Goal: Obtain resource: Obtain resource

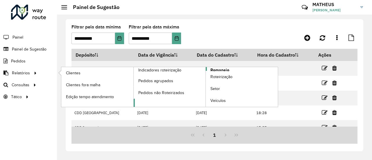
click at [213, 70] on span "Romaneio" at bounding box center [219, 70] width 19 height 6
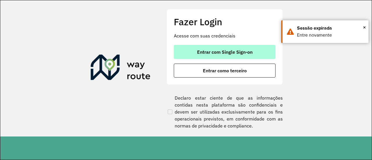
click at [234, 54] on span "Entrar com Single Sign-on" at bounding box center [224, 52] width 55 height 5
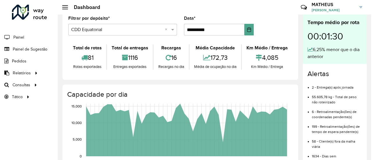
scroll to position [8, 0]
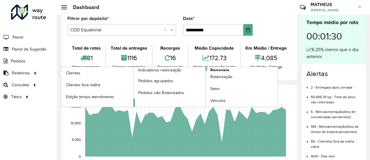
click at [219, 69] on span "Romaneio" at bounding box center [219, 70] width 19 height 6
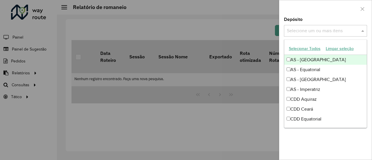
click at [334, 30] on input "text" at bounding box center [322, 31] width 74 height 7
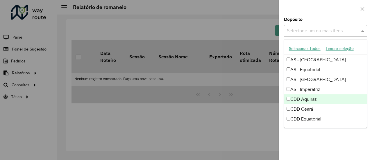
scroll to position [29, 0]
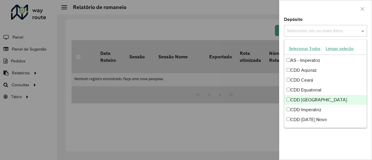
click at [303, 98] on div "CDD [GEOGRAPHIC_DATA]" at bounding box center [325, 100] width 83 height 10
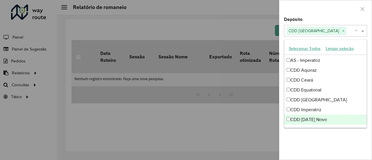
click at [304, 134] on div "**********" at bounding box center [325, 88] width 92 height 142
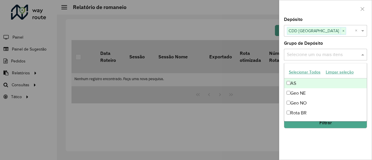
click at [305, 56] on input "text" at bounding box center [322, 54] width 74 height 7
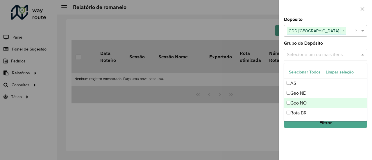
click at [291, 101] on div "Geo NO" at bounding box center [325, 103] width 83 height 10
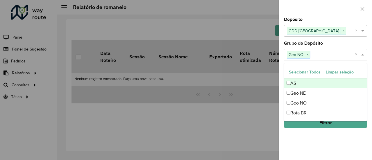
click at [329, 46] on div "Grupo de Depósito Selecione um ou mais itens Geo NO × ×" at bounding box center [325, 50] width 83 height 19
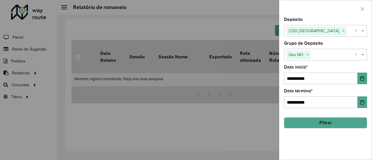
click at [308, 120] on button "Filtrar" at bounding box center [325, 122] width 83 height 11
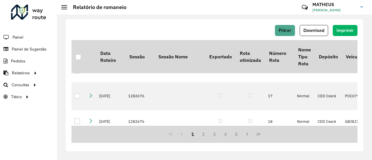
scroll to position [578, 0]
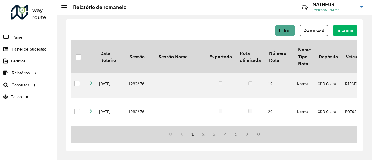
click at [227, 22] on div "Filtrar Download Imprimir Data Roteiro Sessão Sessão Nome Exportado Rota otimiz…" at bounding box center [214, 85] width 297 height 132
click at [314, 28] on span "Download" at bounding box center [313, 30] width 21 height 5
